Goal: Navigation & Orientation: Go to known website

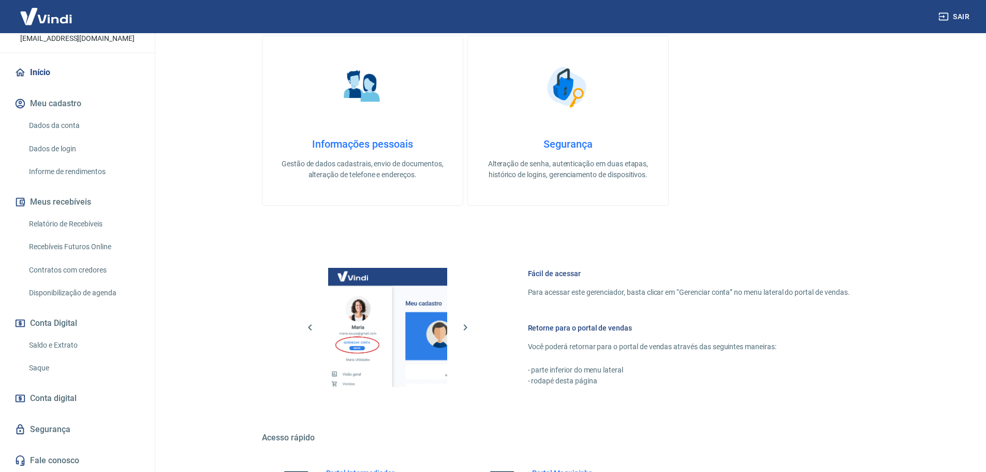
scroll to position [336, 0]
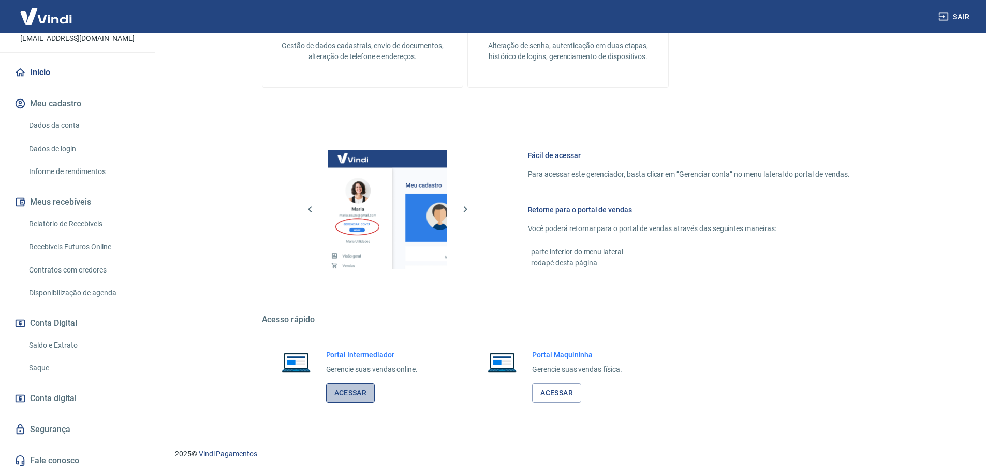
click at [353, 391] on link "Acessar" at bounding box center [350, 392] width 49 height 19
